Goal: Download file/media

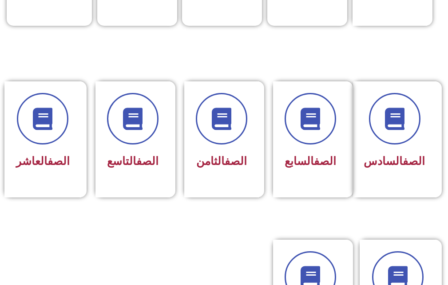
scroll to position [355, 0]
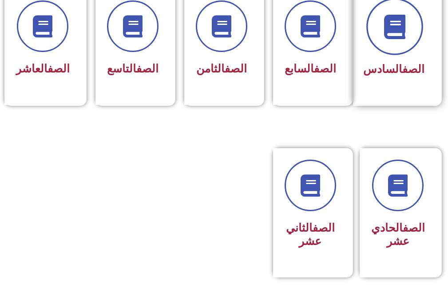
scroll to position [444, 0]
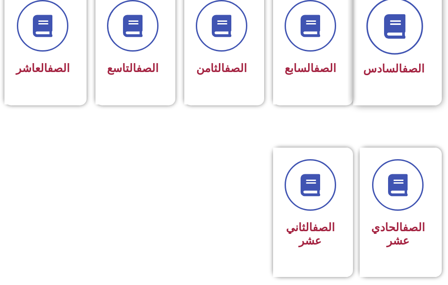
click at [406, 32] on icon at bounding box center [394, 26] width 24 height 24
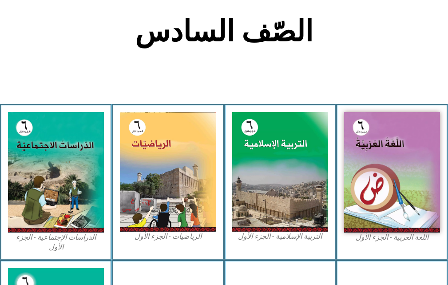
scroll to position [222, 0]
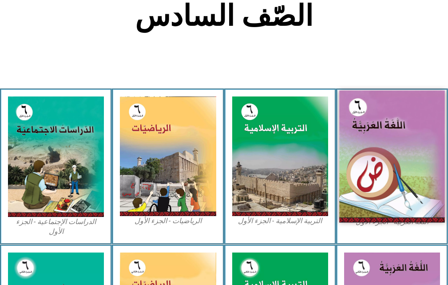
click at [387, 101] on img at bounding box center [392, 157] width 106 height 132
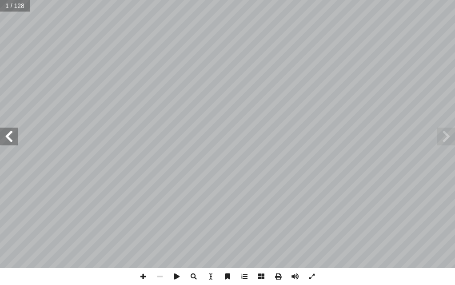
click at [8, 139] on span at bounding box center [9, 136] width 18 height 18
click at [10, 139] on span at bounding box center [9, 136] width 18 height 18
click at [10, 138] on span at bounding box center [9, 136] width 18 height 18
click at [11, 138] on span at bounding box center [9, 136] width 18 height 18
click at [12, 138] on span at bounding box center [9, 136] width 18 height 18
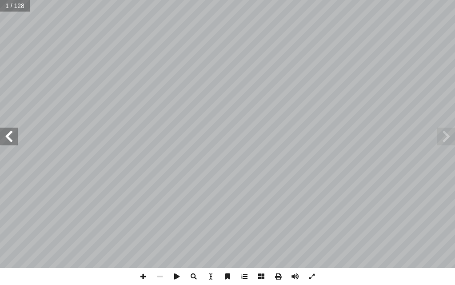
click at [12, 138] on span at bounding box center [9, 136] width 18 height 18
click at [13, 137] on span at bounding box center [9, 136] width 18 height 18
click at [280, 275] on span at bounding box center [277, 276] width 17 height 17
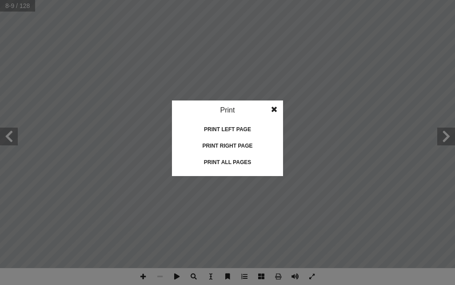
click at [226, 161] on div "Print all pages" at bounding box center [227, 162] width 89 height 14
